Goal: Task Accomplishment & Management: Complete application form

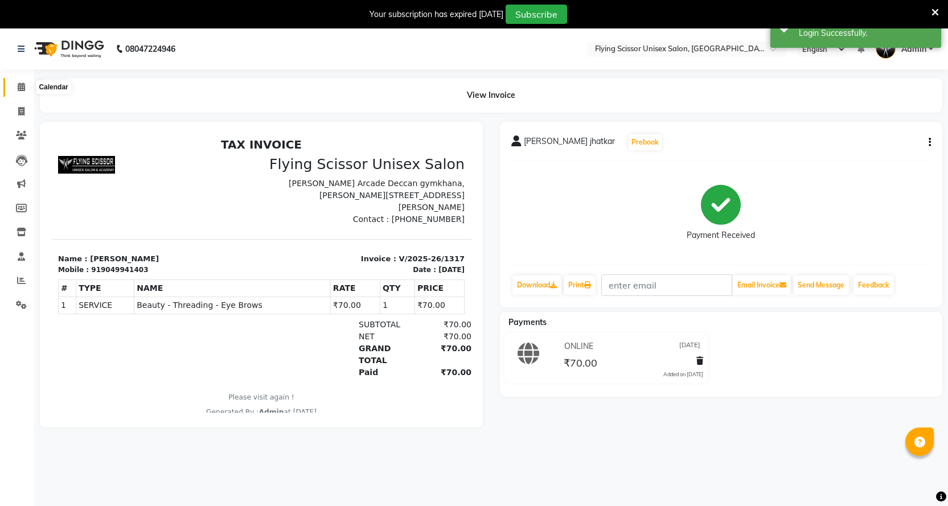
click at [23, 81] on span at bounding box center [21, 87] width 20 height 13
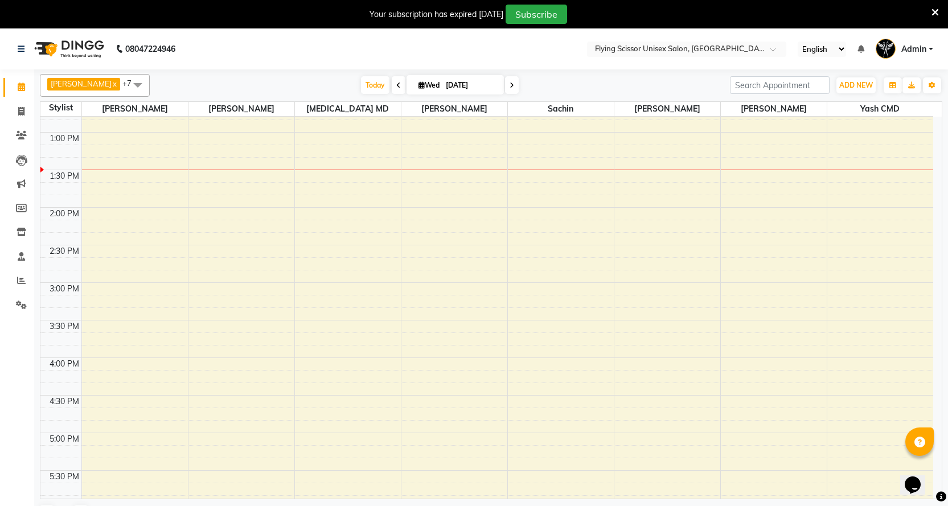
click at [844, 140] on div "9:00 AM 9:30 AM 10:00 AM 10:30 AM 11:00 AM 11:30 AM 12:00 PM 12:30 PM 1:00 PM 1…" at bounding box center [486, 320] width 893 height 977
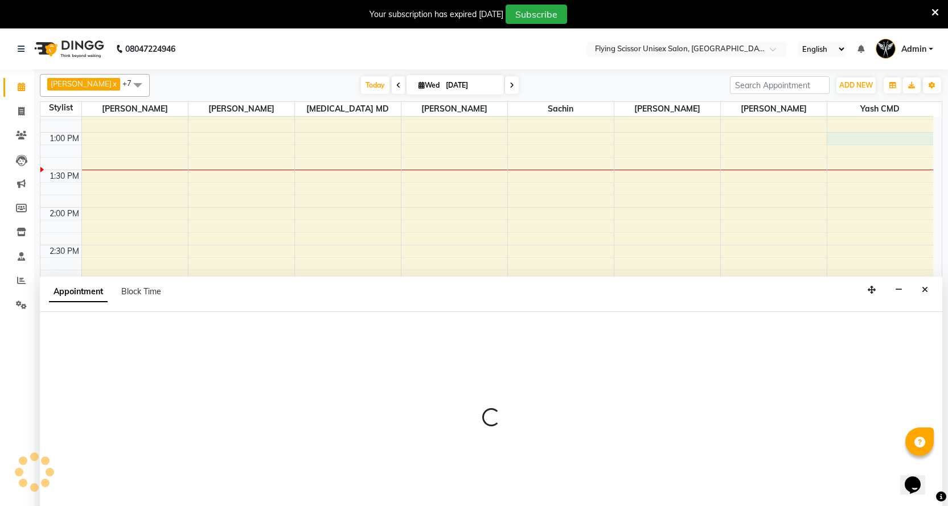
scroll to position [2, 0]
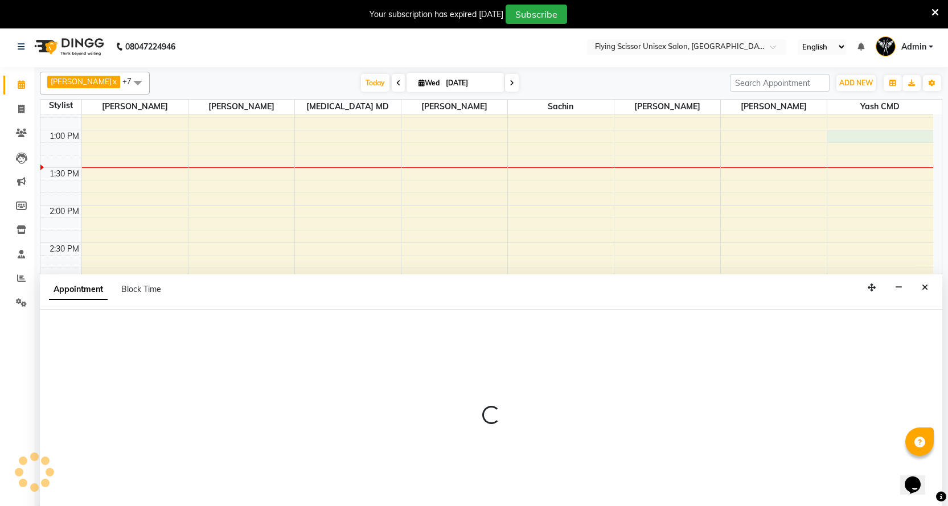
select select "1679"
select select "780"
select select "tentative"
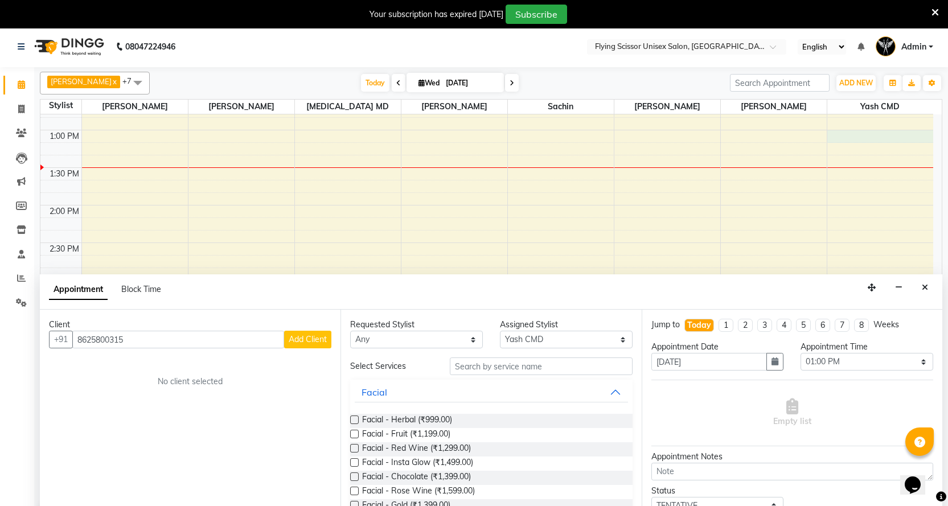
type input "8625800315"
click at [318, 340] on span "Add Client" at bounding box center [308, 339] width 38 height 10
select select "22"
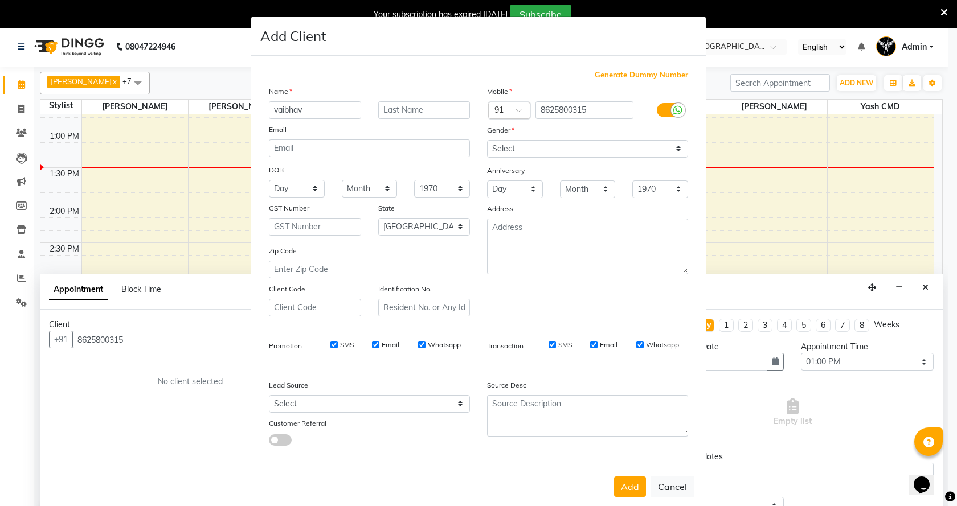
type input "vaibhav"
click at [424, 99] on div "Name" at bounding box center [369, 93] width 218 height 16
click at [431, 121] on div "Name [PERSON_NAME] Email DOB Day 01 02 03 04 05 06 07 08 09 10 11 12 13 14 15 1…" at bounding box center [369, 200] width 218 height 231
click at [427, 106] on input "text" at bounding box center [424, 110] width 92 height 18
type input "papal"
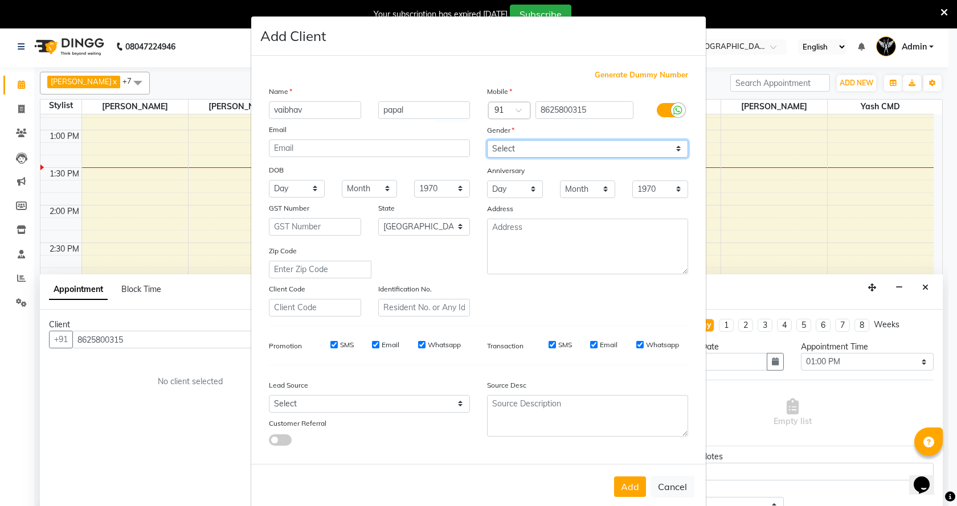
click at [513, 146] on select "Select [DEMOGRAPHIC_DATA] [DEMOGRAPHIC_DATA] Other Prefer Not To Say" at bounding box center [587, 149] width 201 height 18
select select "[DEMOGRAPHIC_DATA]"
click at [487, 140] on select "Select [DEMOGRAPHIC_DATA] [DEMOGRAPHIC_DATA] Other Prefer Not To Say" at bounding box center [587, 149] width 201 height 18
click at [624, 488] on button "Add" at bounding box center [630, 487] width 32 height 21
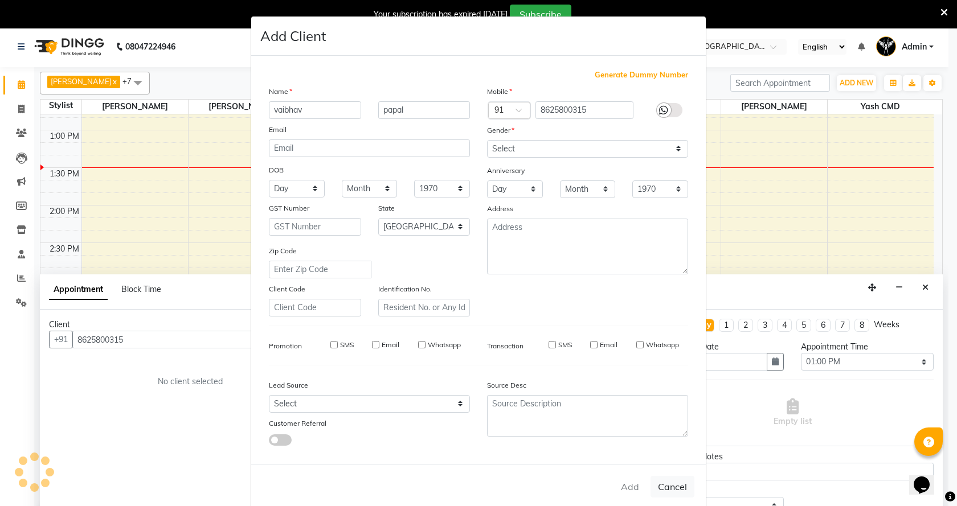
select select
select select "null"
select select
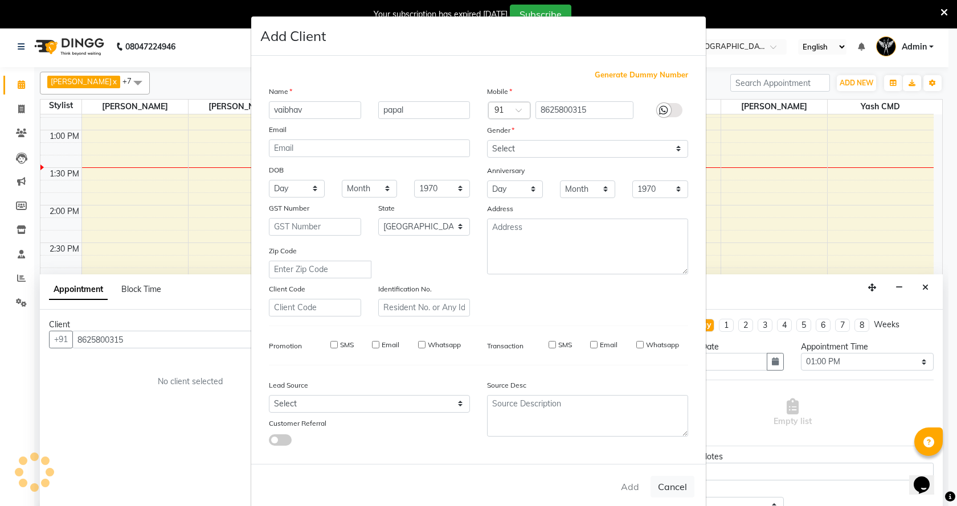
select select
checkbox input "false"
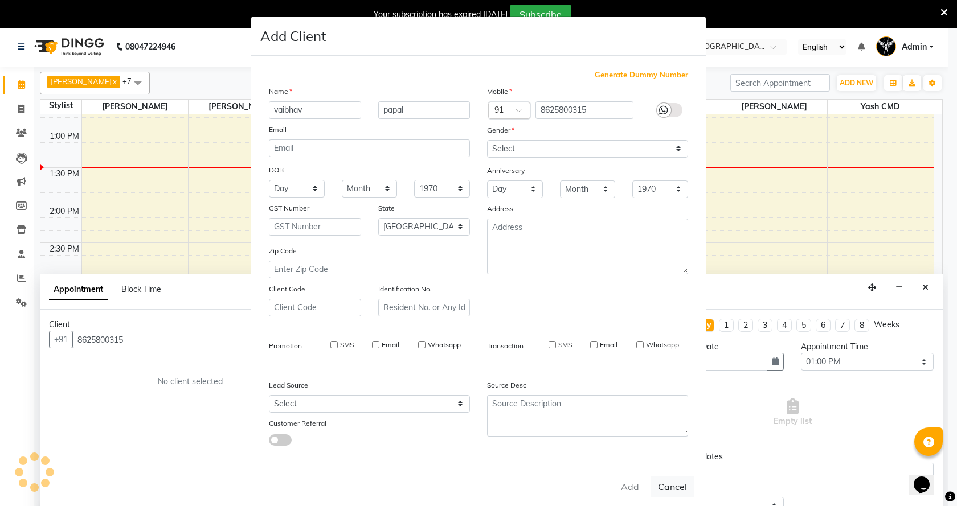
checkbox input "false"
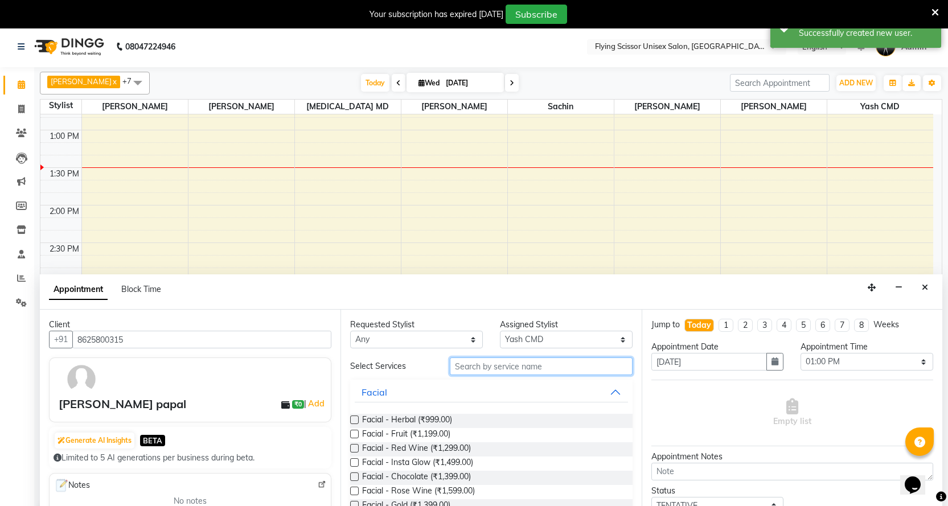
click at [530, 370] on input "text" at bounding box center [541, 367] width 182 height 18
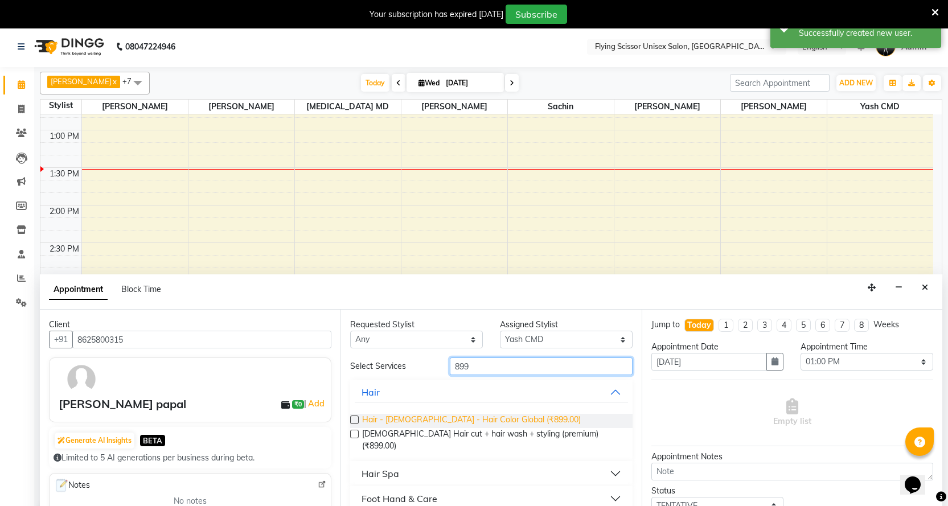
type input "899"
click at [404, 416] on span "Hair - [DEMOGRAPHIC_DATA] - Hair Color Global (₹899.00)" at bounding box center [471, 421] width 219 height 14
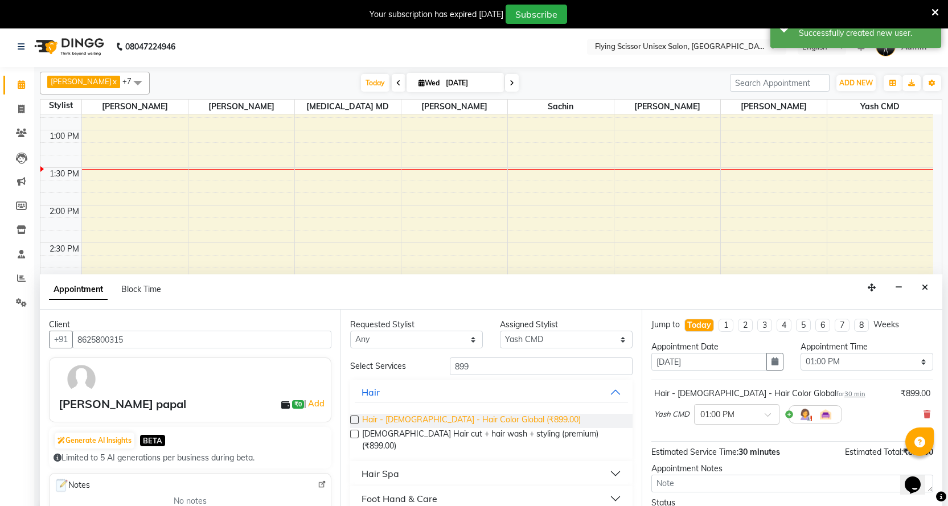
click at [487, 427] on span "Hair - [DEMOGRAPHIC_DATA] - Hair Color Global (₹899.00)" at bounding box center [471, 421] width 219 height 14
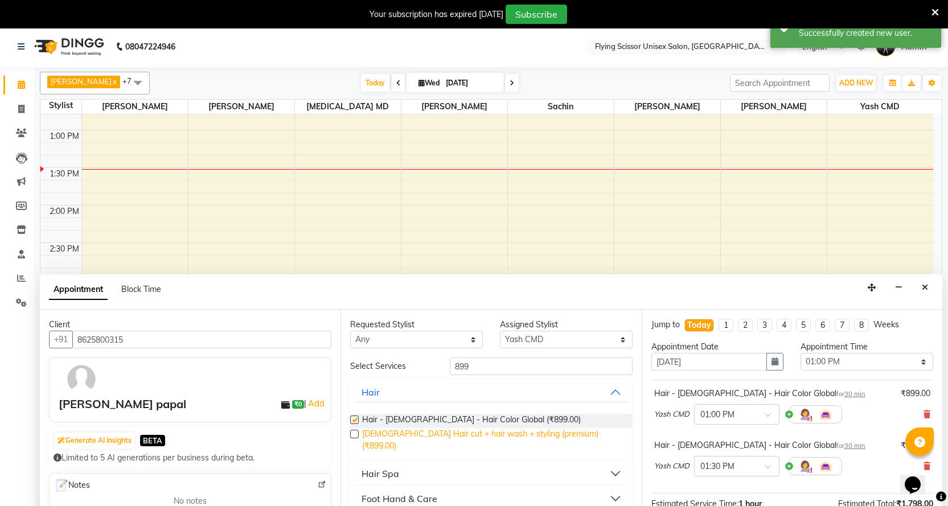
checkbox input "false"
click at [924, 416] on icon at bounding box center [927, 415] width 7 height 8
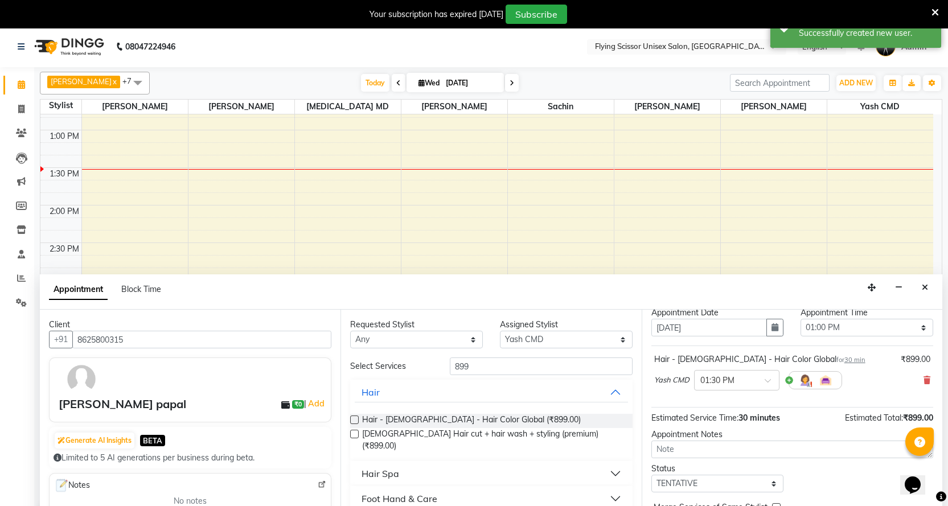
scroll to position [68, 0]
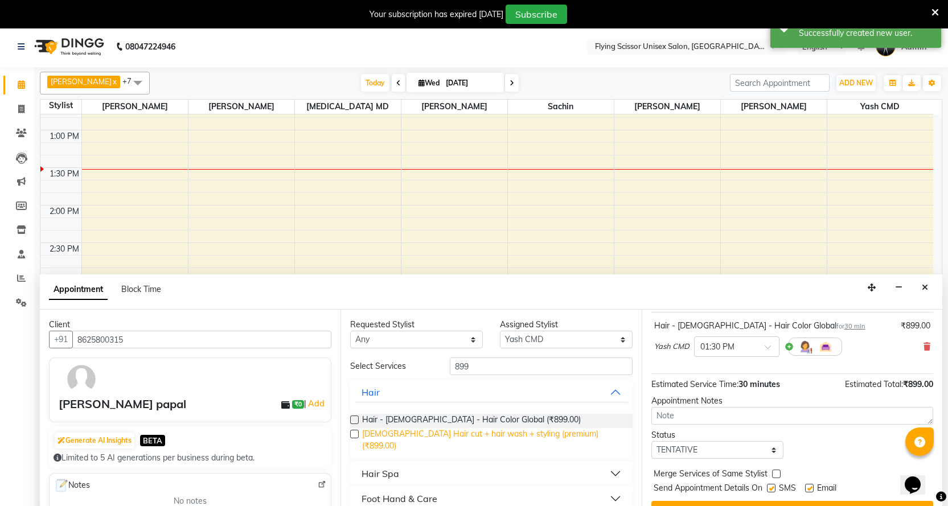
click at [541, 432] on span "[DEMOGRAPHIC_DATA] Hair cut + hair wash + styling (premium) (₹899.00)" at bounding box center [492, 440] width 261 height 24
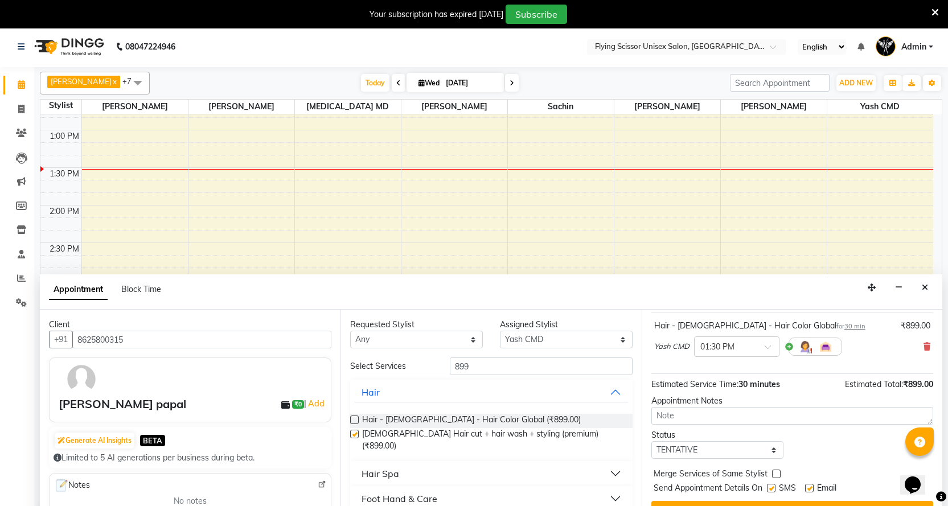
checkbox input "false"
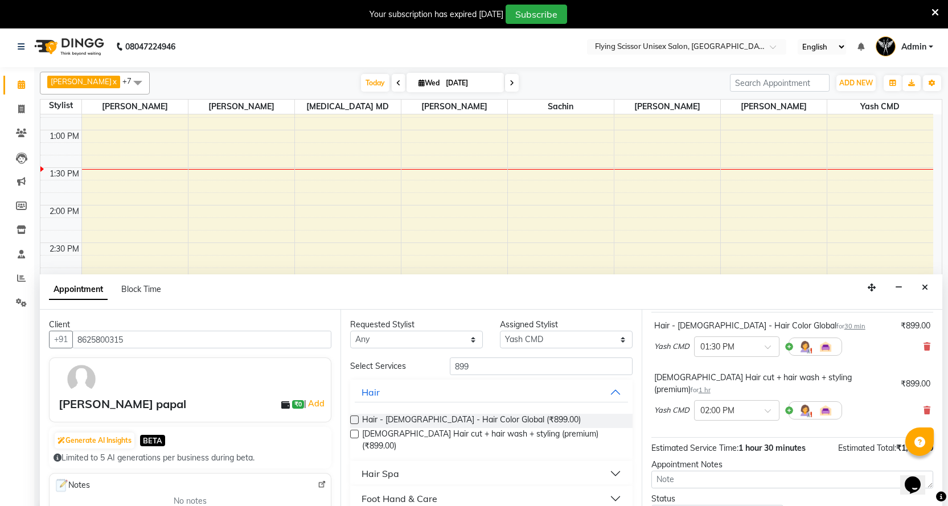
click at [914, 350] on div "Yash CMD × 01:30 PM" at bounding box center [792, 347] width 276 height 30
click at [924, 347] on icon at bounding box center [927, 347] width 7 height 8
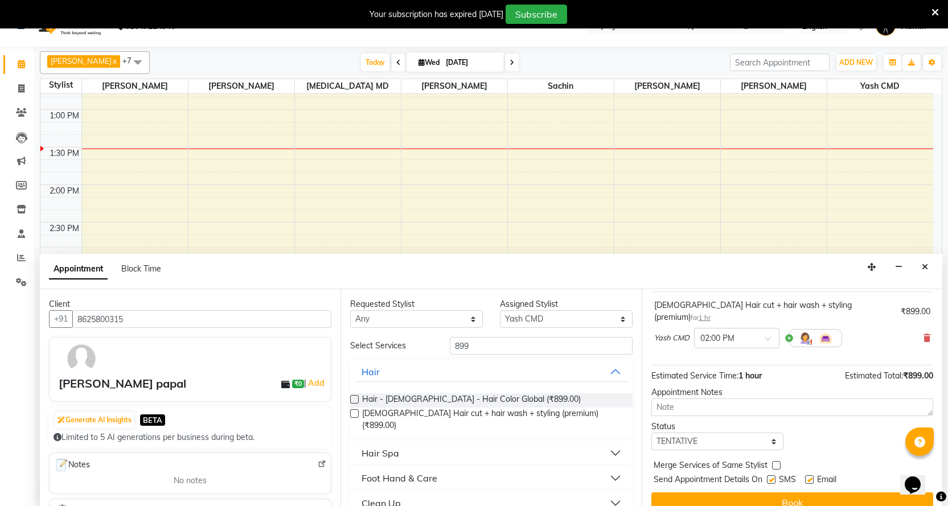
scroll to position [28, 0]
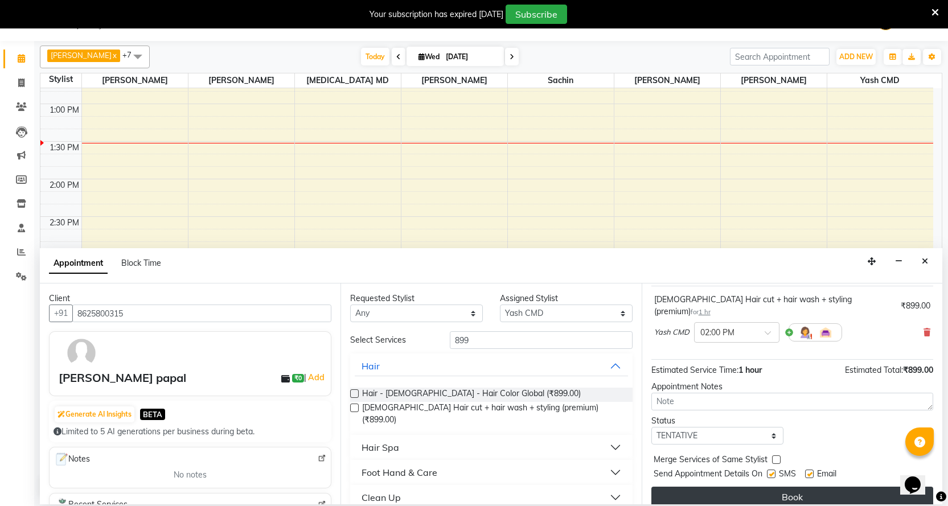
click at [781, 487] on button "Book" at bounding box center [793, 497] width 282 height 21
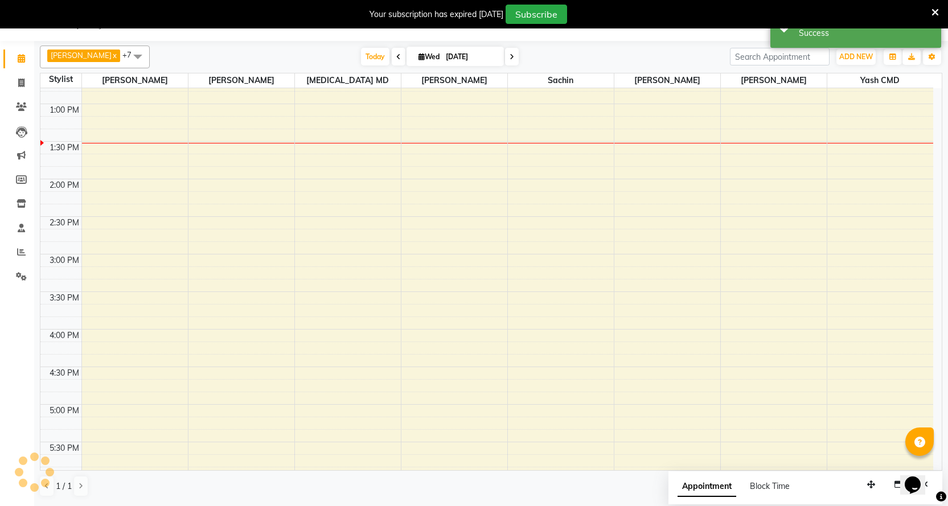
scroll to position [0, 0]
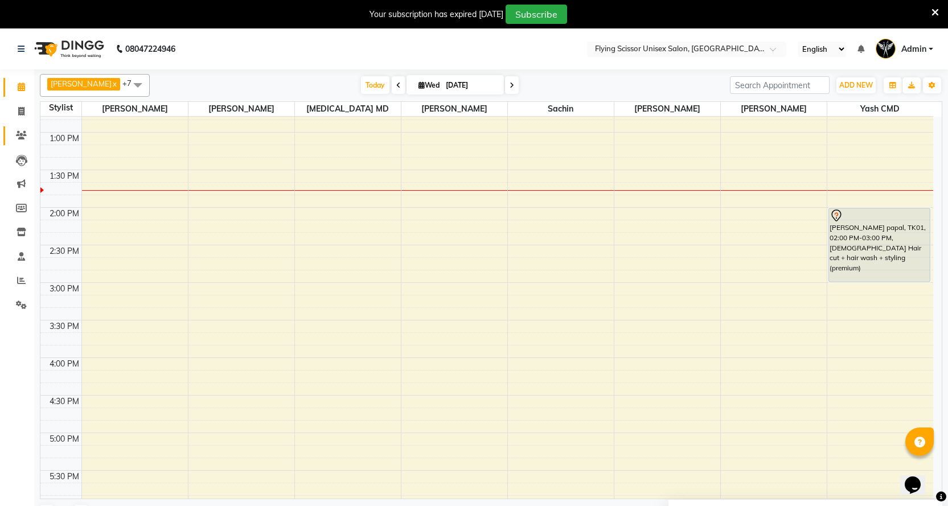
click at [17, 129] on link "Clients" at bounding box center [16, 135] width 27 height 19
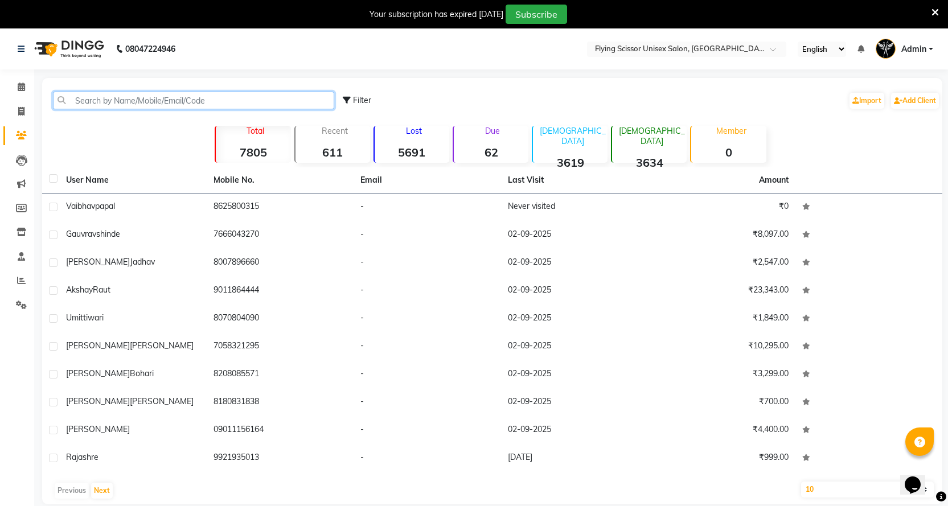
click at [75, 100] on input "text" at bounding box center [193, 101] width 281 height 18
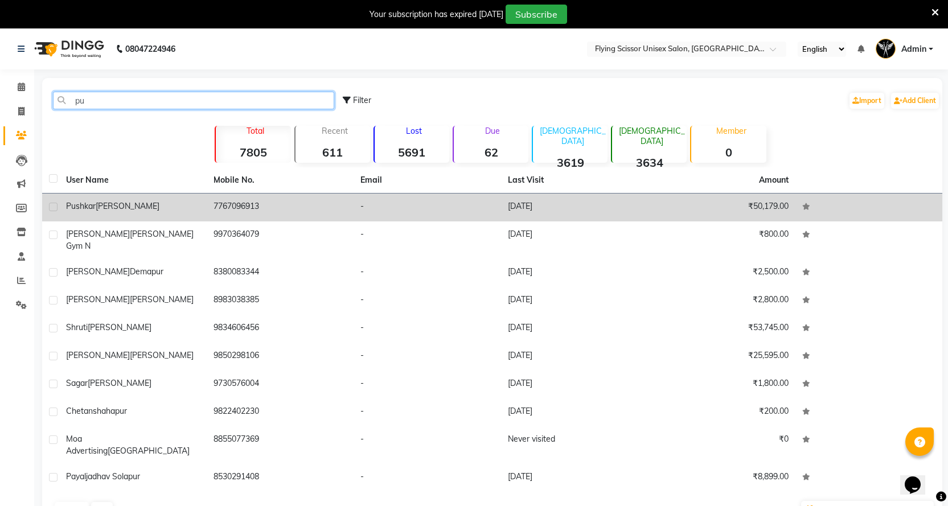
type input "pu"
drag, startPoint x: 205, startPoint y: 203, endPoint x: 287, endPoint y: 202, distance: 82.0
click at [287, 202] on tr "[PERSON_NAME] 7767096913 - [DATE] ₹50,179.00" at bounding box center [492, 208] width 901 height 28
copy tr "7767096913"
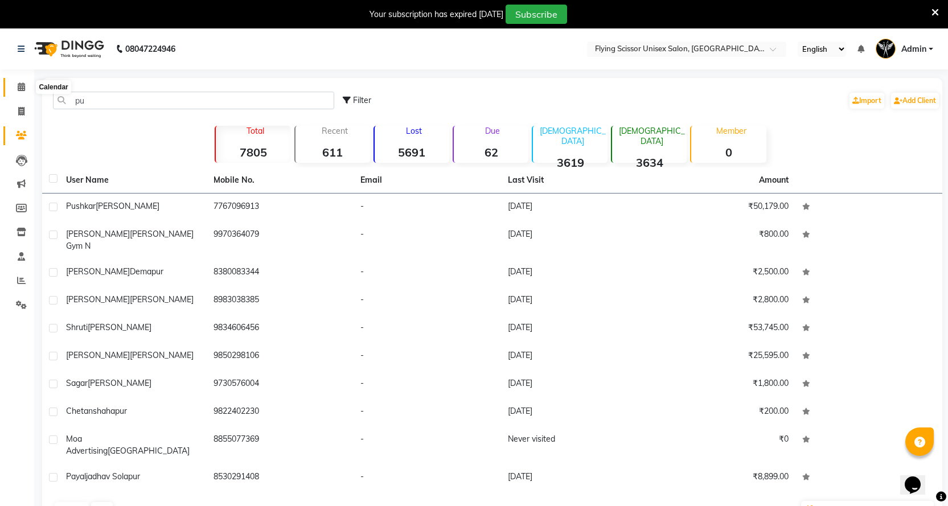
click at [20, 85] on icon at bounding box center [21, 87] width 7 height 9
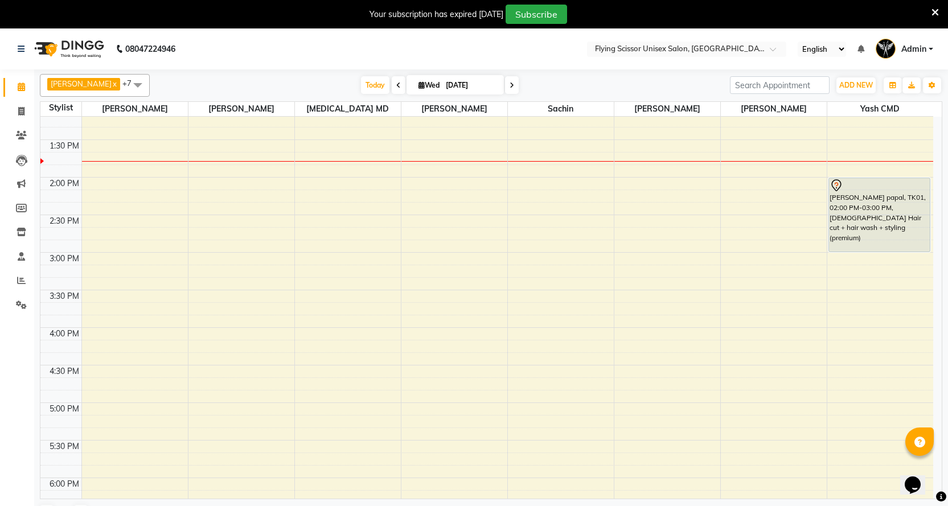
scroll to position [342, 0]
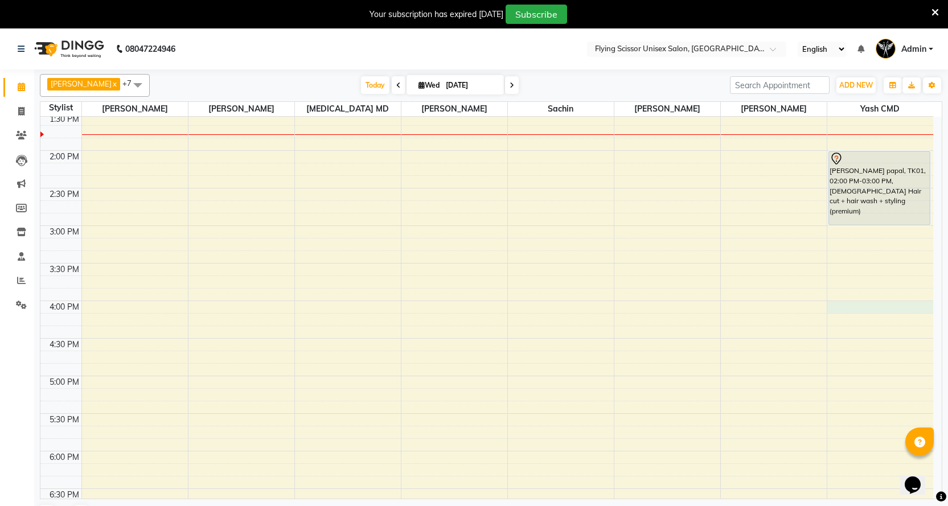
click at [846, 304] on div "9:00 AM 9:30 AM 10:00 AM 10:30 AM 11:00 AM 11:30 AM 12:00 PM 12:30 PM 1:00 PM 1…" at bounding box center [486, 263] width 893 height 977
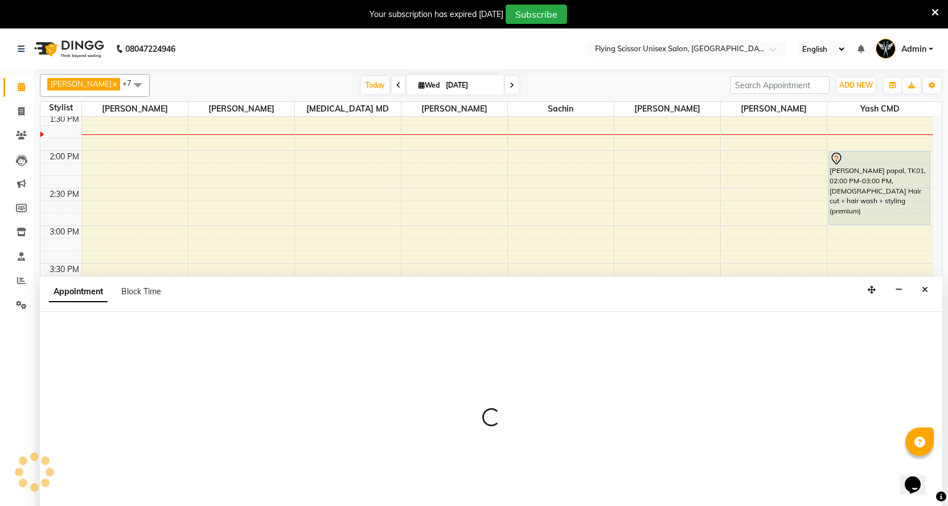
scroll to position [15, 0]
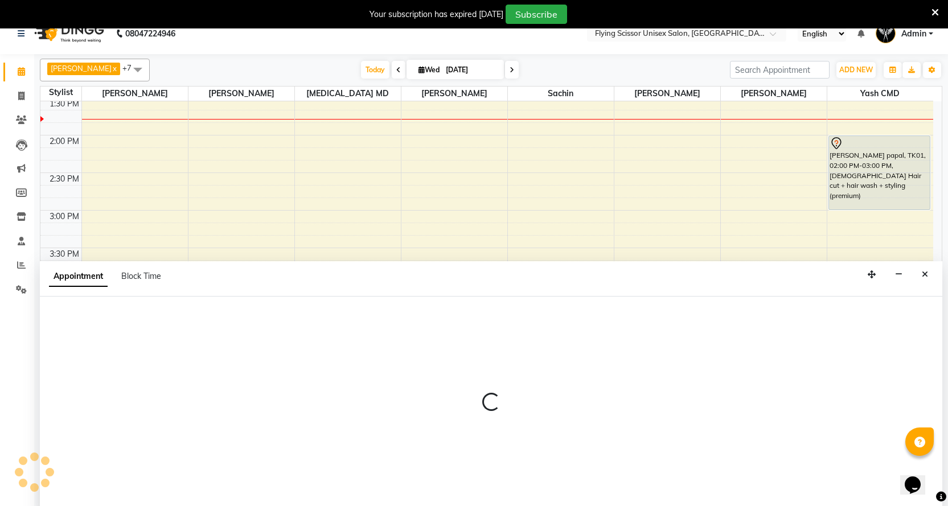
select select "1679"
select select "960"
select select "tentative"
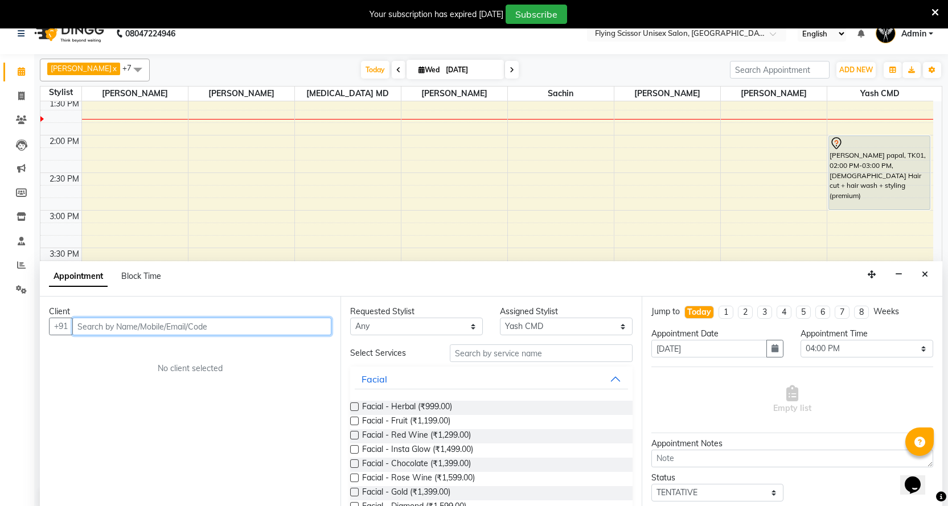
paste input "7767096913"
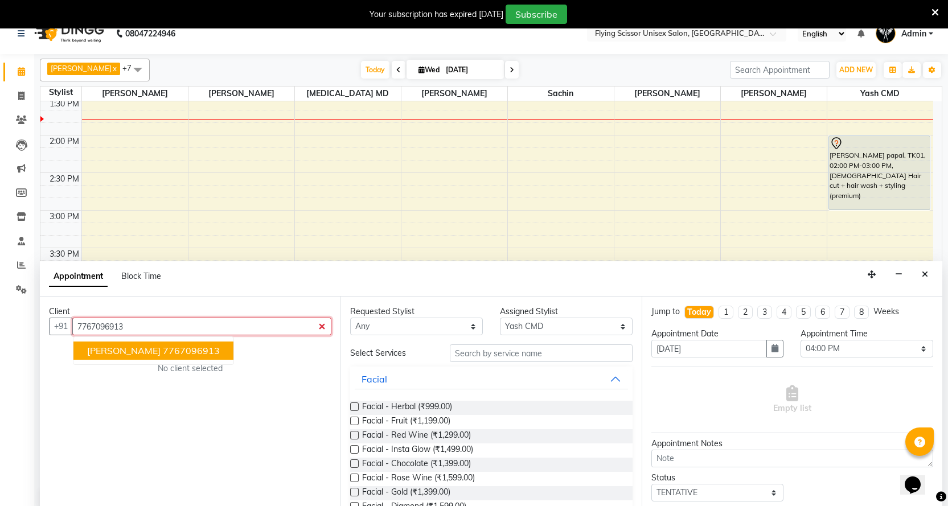
click at [210, 346] on ngb-highlight "7767096913" at bounding box center [191, 350] width 57 height 11
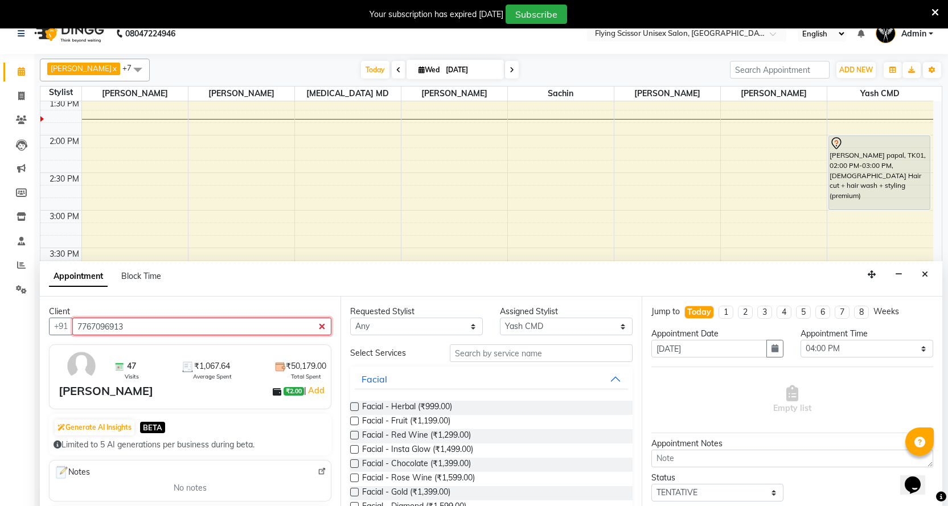
type input "7767096913"
click at [476, 349] on input "text" at bounding box center [541, 354] width 182 height 18
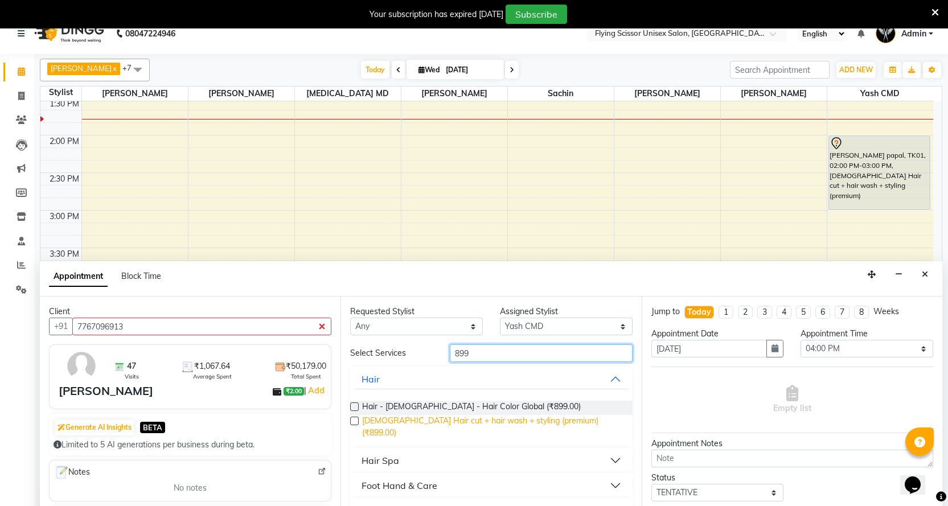
type input "899"
click at [467, 429] on span "[DEMOGRAPHIC_DATA] Hair cut + hair wash + styling (premium) (₹899.00)" at bounding box center [492, 427] width 261 height 24
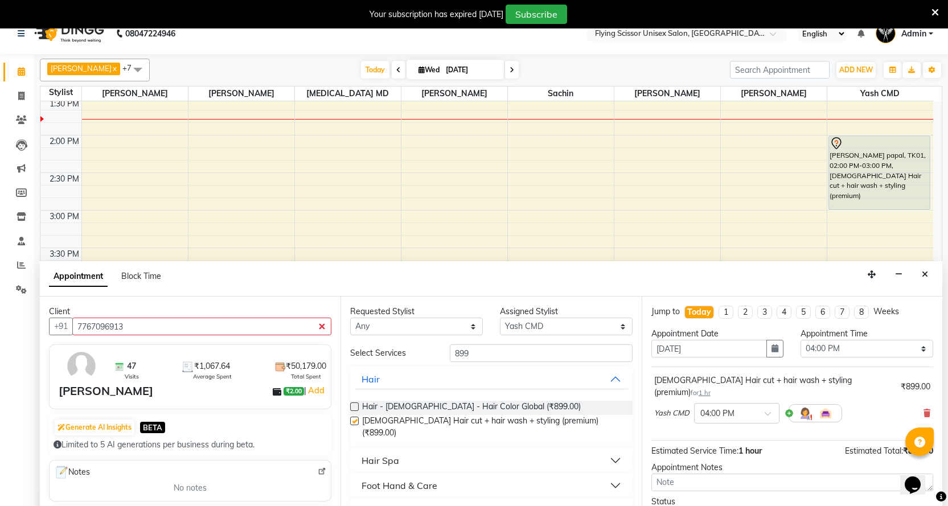
checkbox input "false"
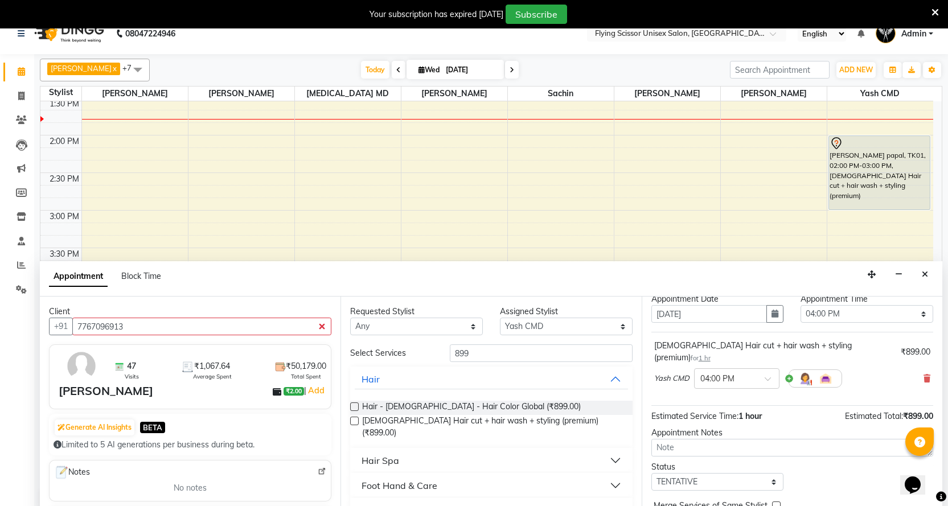
scroll to position [68, 0]
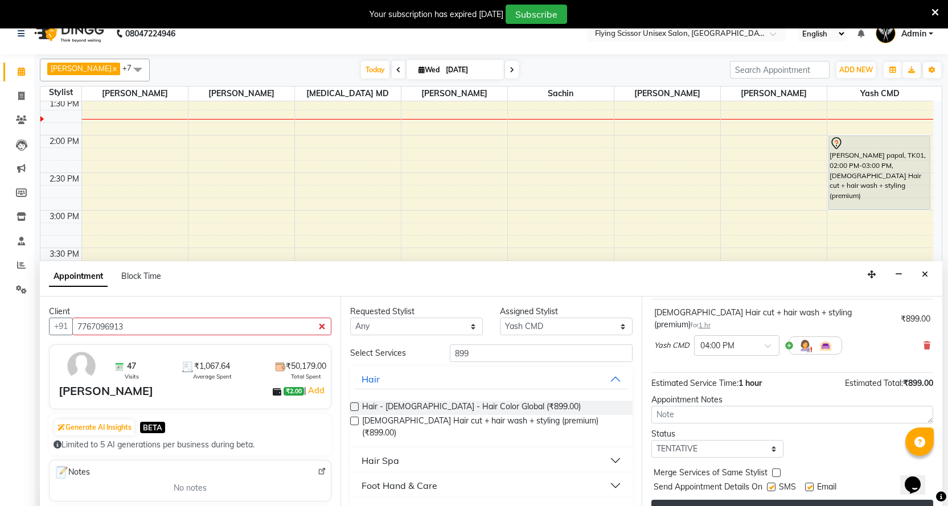
click at [830, 500] on button "Book" at bounding box center [793, 510] width 282 height 21
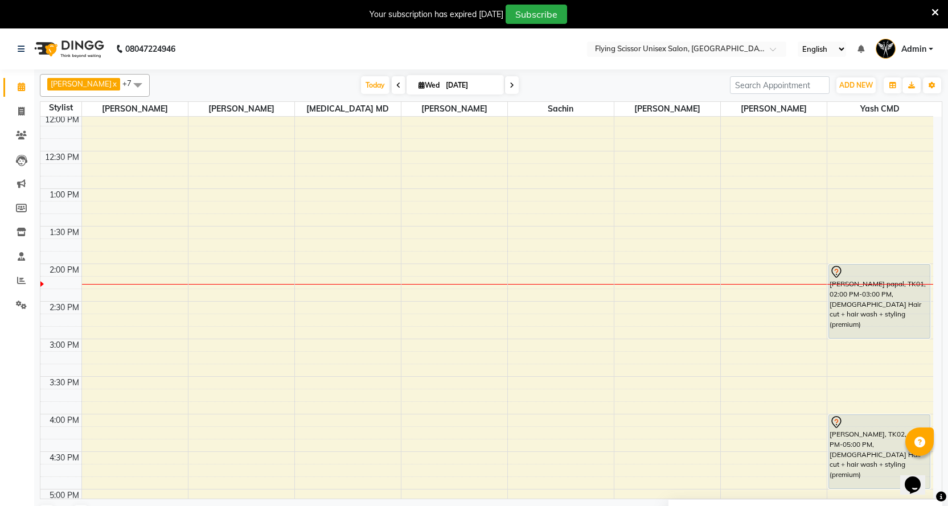
scroll to position [228, 0]
